Goal: Transaction & Acquisition: Download file/media

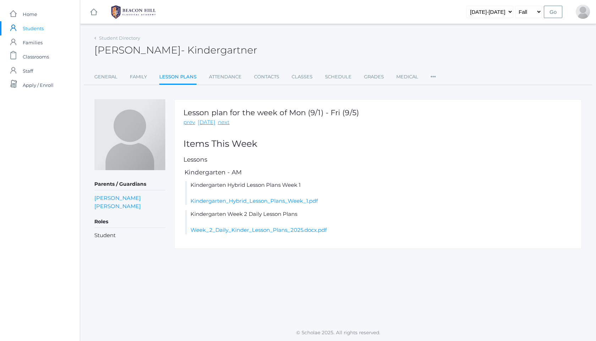
click at [116, 19] on img at bounding box center [133, 12] width 53 height 18
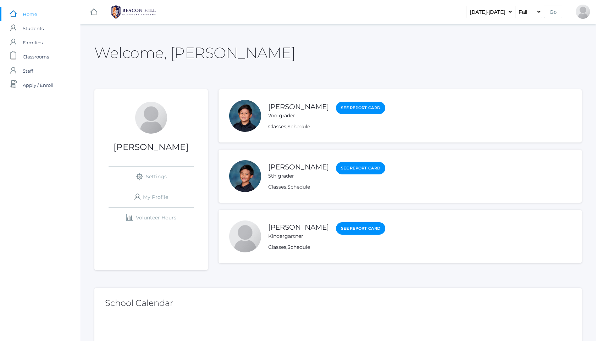
click at [294, 174] on div "5th grader" at bounding box center [298, 175] width 61 height 7
click at [299, 166] on link "[PERSON_NAME]" at bounding box center [298, 167] width 61 height 9
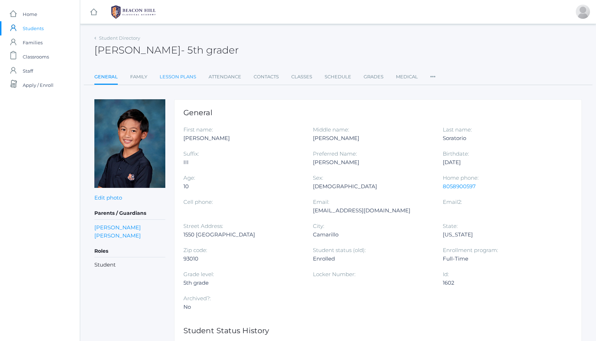
click at [178, 73] on link "Lesson Plans" at bounding box center [178, 77] width 37 height 14
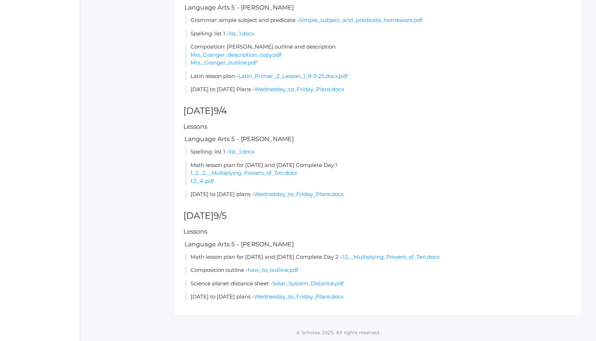
scroll to position [349, 0]
click at [300, 75] on link "Latin_Primer_2_Lesson_1_9-3-25.docx.pdf" at bounding box center [292, 76] width 109 height 7
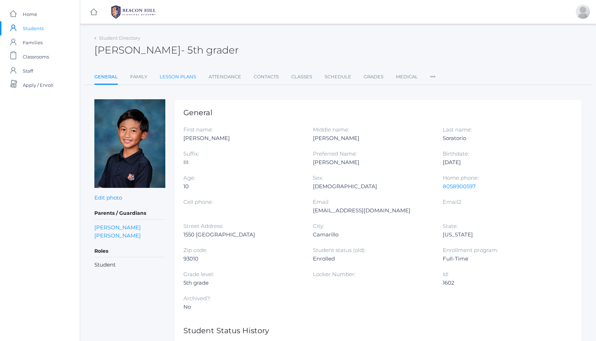
click at [160, 75] on link "Lesson Plans" at bounding box center [178, 77] width 37 height 14
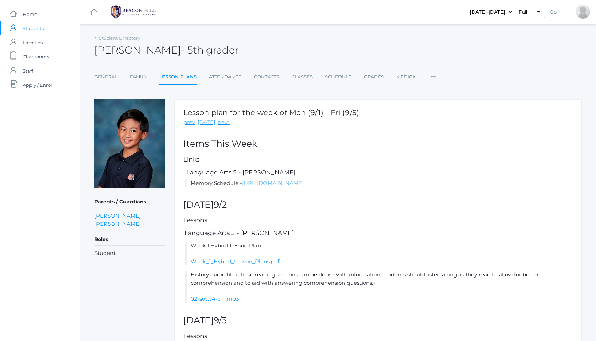
click at [304, 181] on link "[URL][DOMAIN_NAME]" at bounding box center [273, 183] width 62 height 7
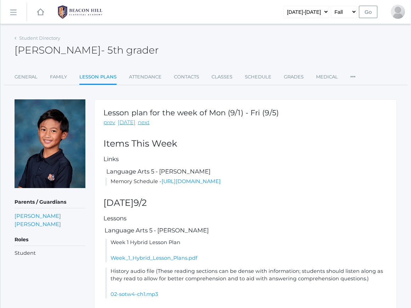
click at [72, 15] on img at bounding box center [80, 12] width 53 height 18
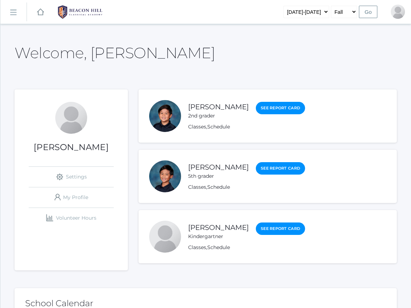
click at [13, 14] on rect at bounding box center [12, 12] width 11 height 11
